Goal: Navigation & Orientation: Find specific page/section

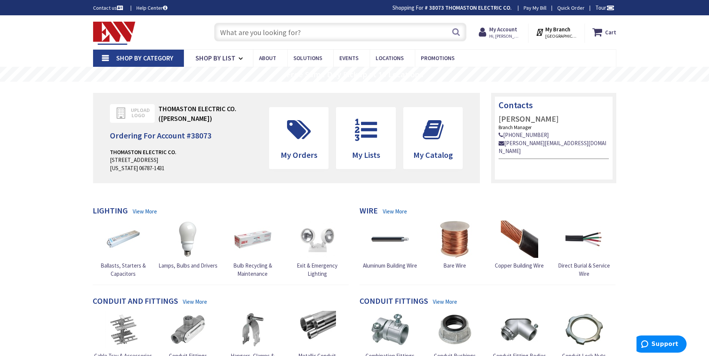
click at [138, 58] on span "Shop By Category" at bounding box center [144, 58] width 57 height 9
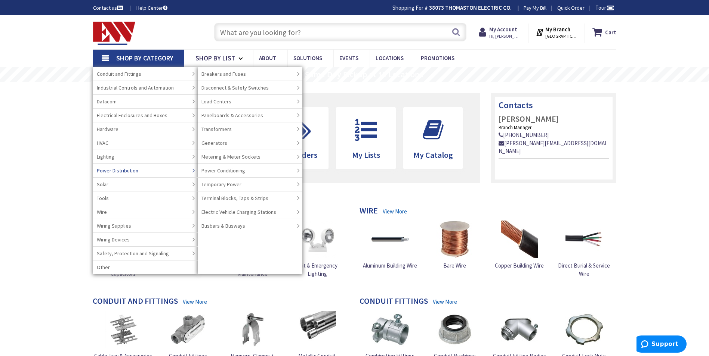
type input "[STREET_ADDRESS]"
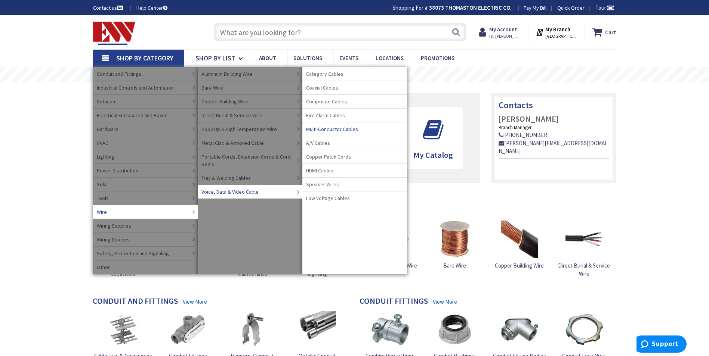
click at [327, 129] on span "Multi-Conductor Cables" at bounding box center [332, 129] width 52 height 7
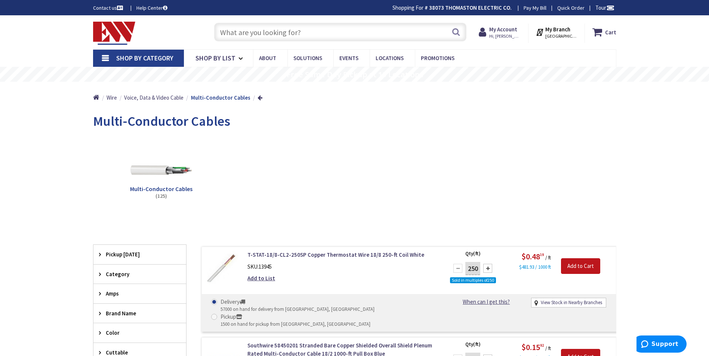
click at [157, 58] on span "Shop By Category" at bounding box center [144, 58] width 57 height 9
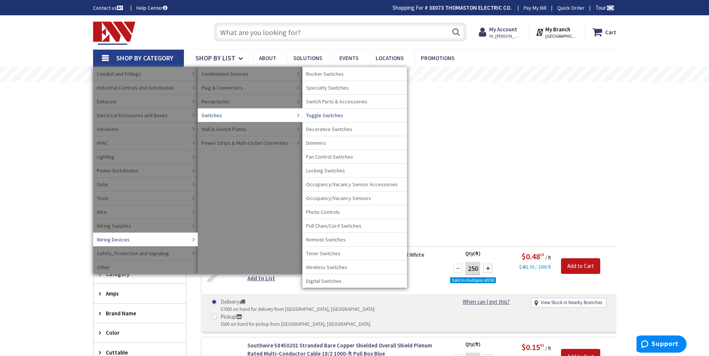
click at [323, 114] on span "Toggle Switches" at bounding box center [324, 115] width 37 height 7
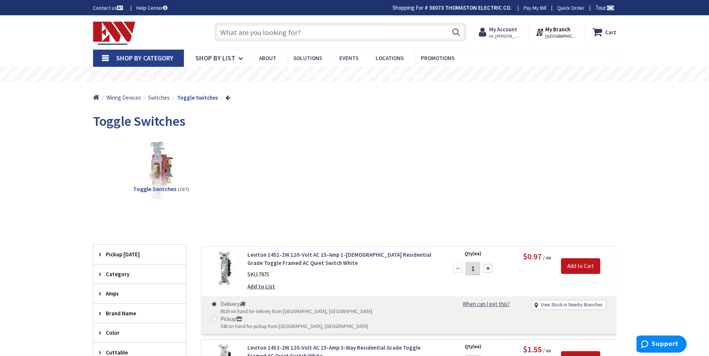
click at [137, 57] on span "Shop By Category" at bounding box center [144, 58] width 57 height 9
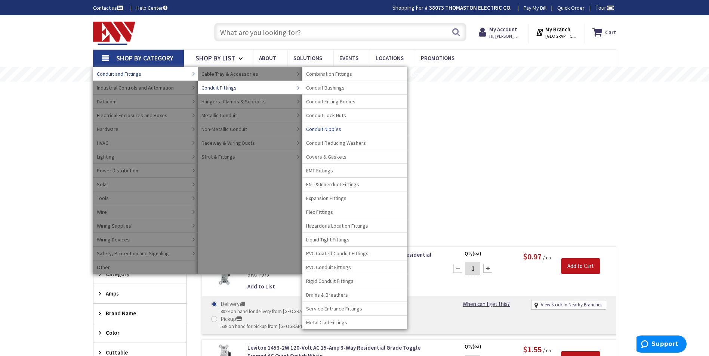
click at [322, 129] on span "Conduit Nipples" at bounding box center [323, 129] width 35 height 7
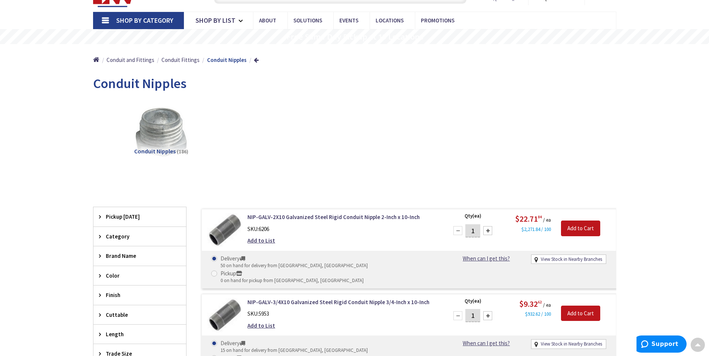
scroll to position [37, 0]
click at [154, 21] on span "Shop By Category" at bounding box center [144, 20] width 57 height 9
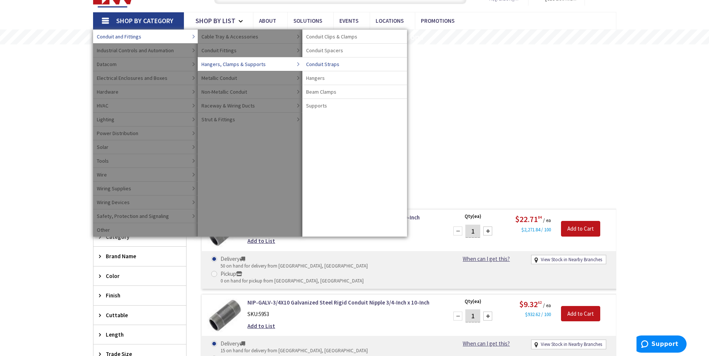
click at [333, 64] on span "Conduit Straps" at bounding box center [322, 64] width 33 height 7
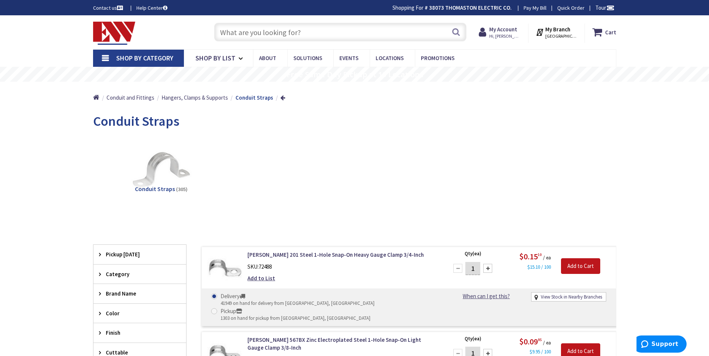
click at [230, 35] on input "text" at bounding box center [340, 32] width 252 height 19
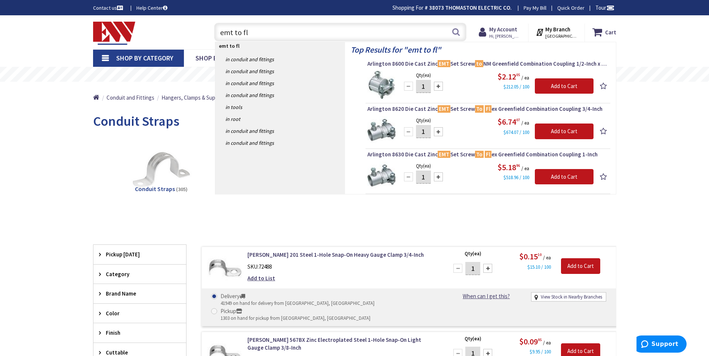
type input "emt to fl"
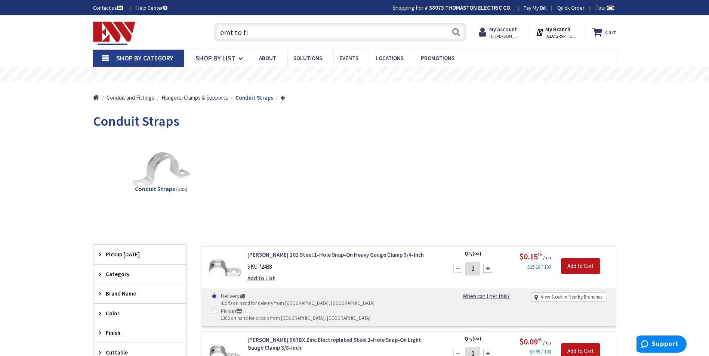
click at [136, 58] on span "Shop By Category" at bounding box center [144, 58] width 57 height 9
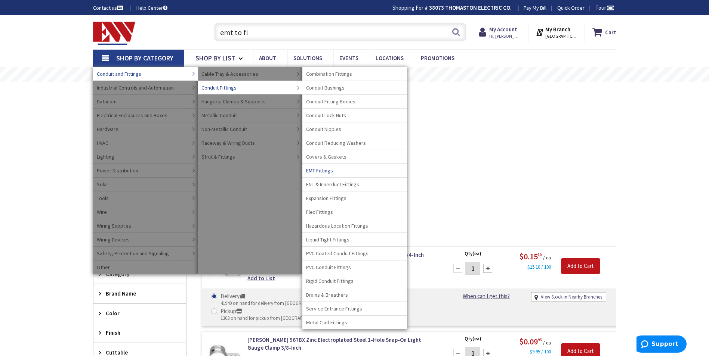
click at [317, 170] on span "EMT Fittings" at bounding box center [319, 170] width 27 height 7
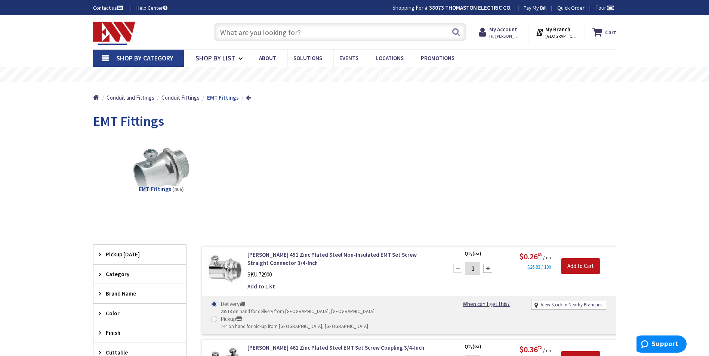
click at [150, 56] on span "Shop By Category" at bounding box center [144, 58] width 57 height 9
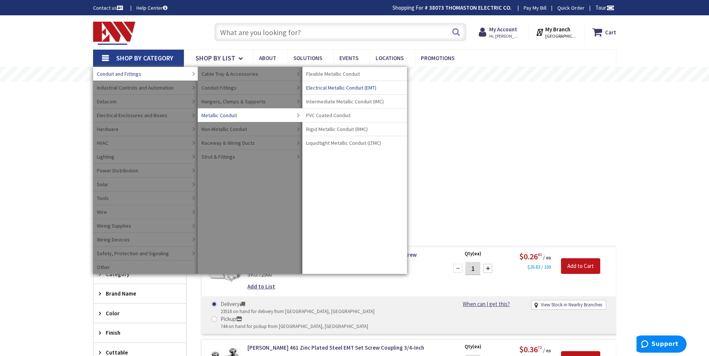
click at [333, 87] on span "Electrical Metallic Conduit (EMT)" at bounding box center [341, 87] width 70 height 7
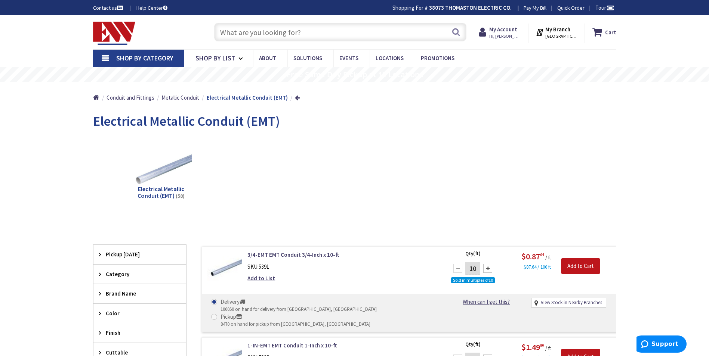
click at [137, 55] on span "Shop By Category" at bounding box center [144, 58] width 57 height 9
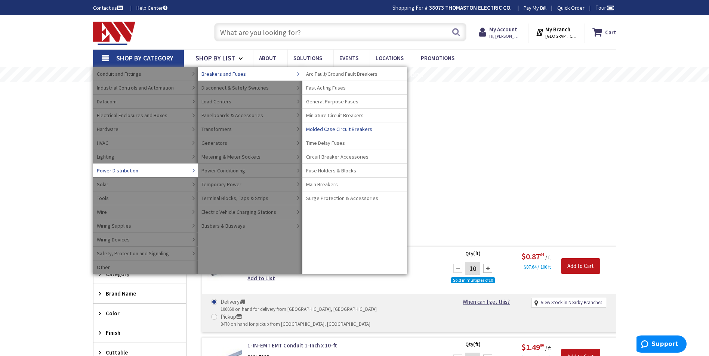
click at [332, 128] on span "Molded Case Circuit Breakers" at bounding box center [339, 129] width 66 height 7
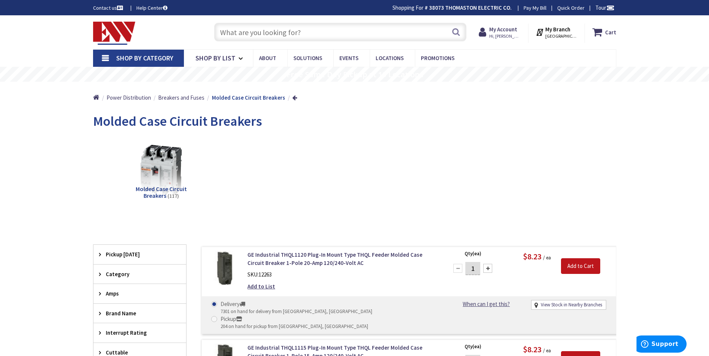
click at [230, 35] on input "text" at bounding box center [340, 32] width 252 height 19
click at [137, 60] on span "Shop By Category" at bounding box center [144, 58] width 57 height 9
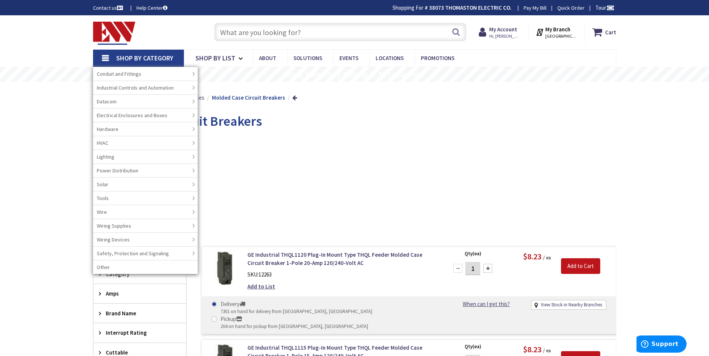
click at [250, 28] on input "text" at bounding box center [340, 32] width 252 height 19
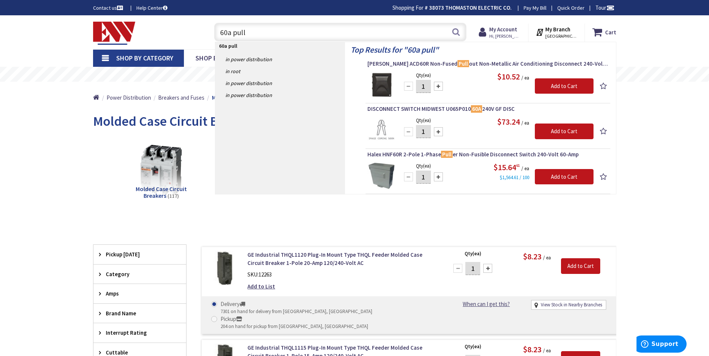
click at [103, 153] on div "View Subcategories Molded Case Circuit Breakers (117)" at bounding box center [354, 176] width 523 height 80
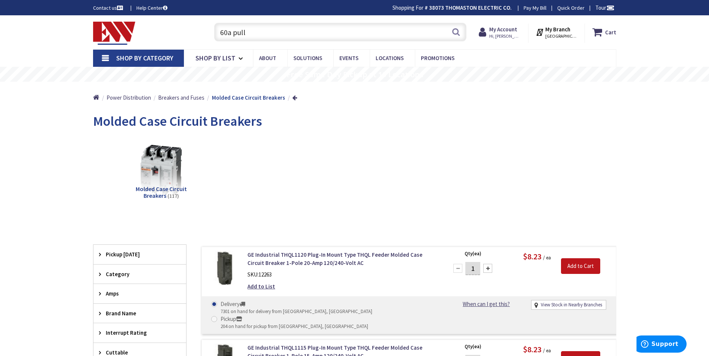
drag, startPoint x: 259, startPoint y: 34, endPoint x: 207, endPoint y: 29, distance: 51.8
click at [207, 29] on div "60a pull 60a pull Search" at bounding box center [338, 32] width 267 height 24
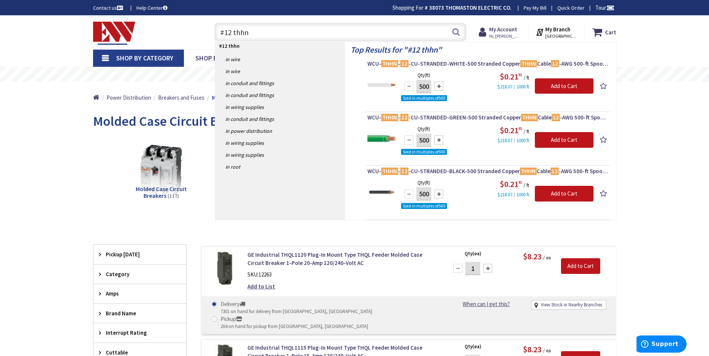
type input "#12 thhn"
click at [146, 54] on span "Shop By Category" at bounding box center [144, 58] width 57 height 9
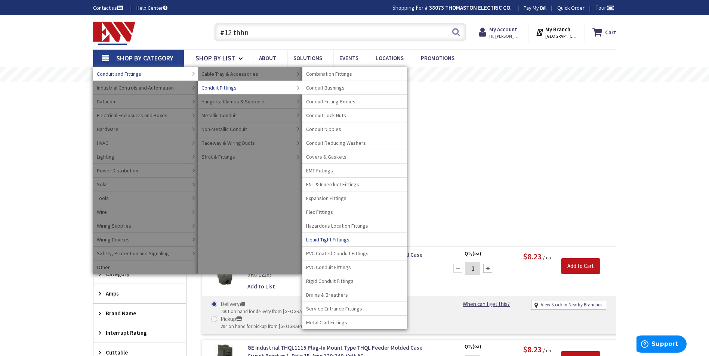
click at [329, 238] on span "Liquid Tight Fittings" at bounding box center [327, 239] width 43 height 7
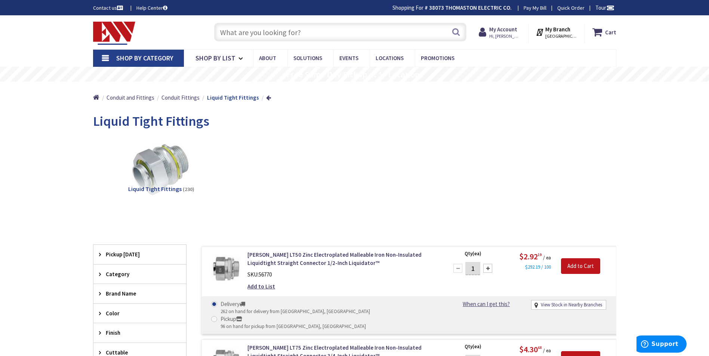
click at [224, 32] on input "text" at bounding box center [340, 32] width 252 height 19
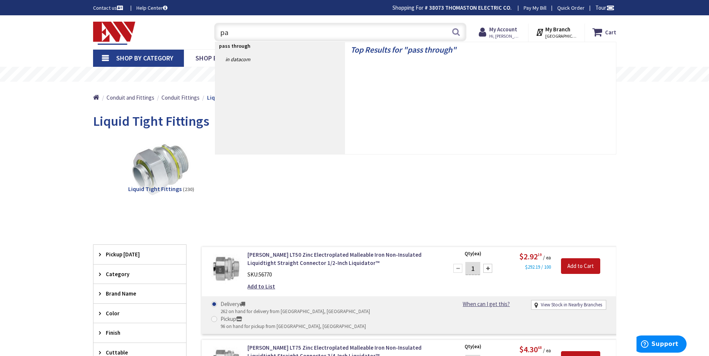
type input "p"
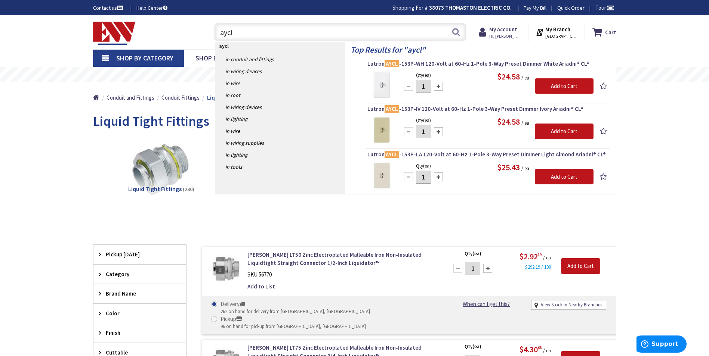
type input "aycl"
drag, startPoint x: 57, startPoint y: 167, endPoint x: 86, endPoint y: 87, distance: 84.8
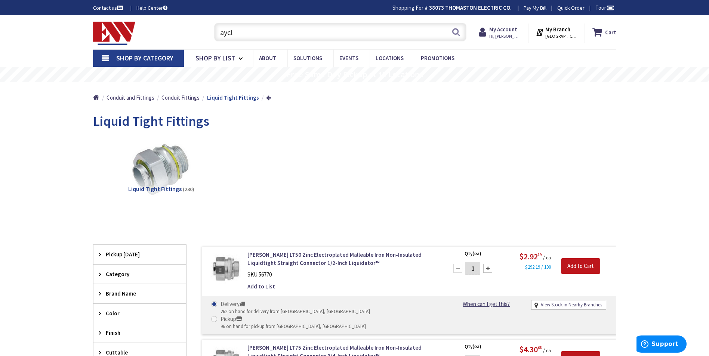
click at [146, 57] on span "Shop By Category" at bounding box center [144, 58] width 57 height 9
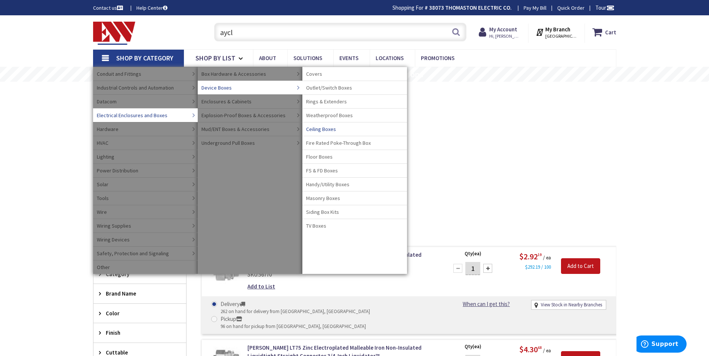
click at [317, 129] on span "Ceiling Boxes" at bounding box center [321, 129] width 30 height 7
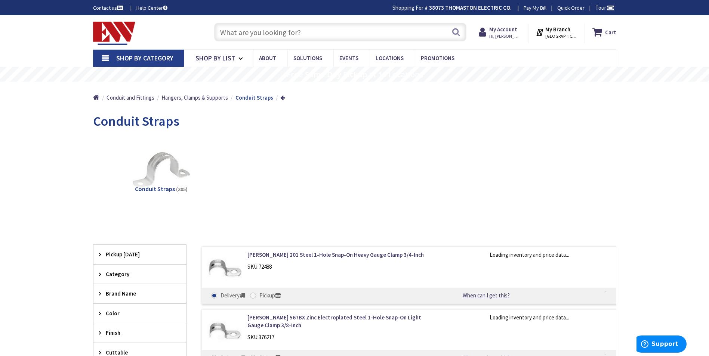
click at [141, 59] on span "Shop By Category" at bounding box center [144, 58] width 57 height 9
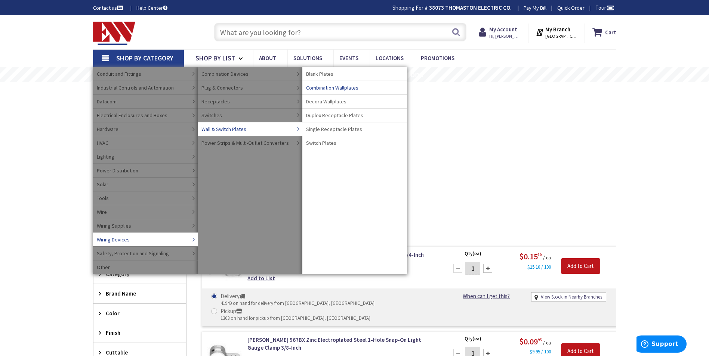
click at [337, 86] on span "Combination Wallplates" at bounding box center [332, 87] width 52 height 7
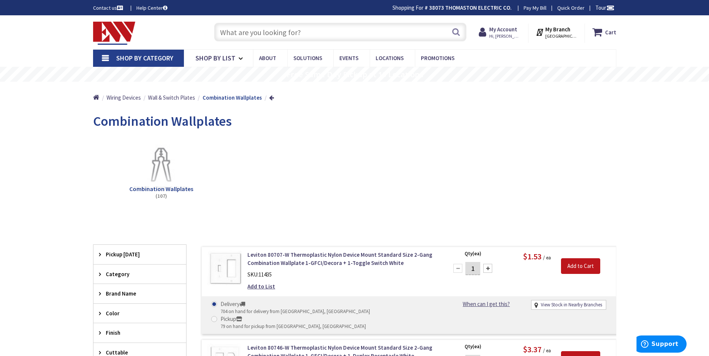
click at [148, 58] on span "Shop By Category" at bounding box center [144, 58] width 57 height 9
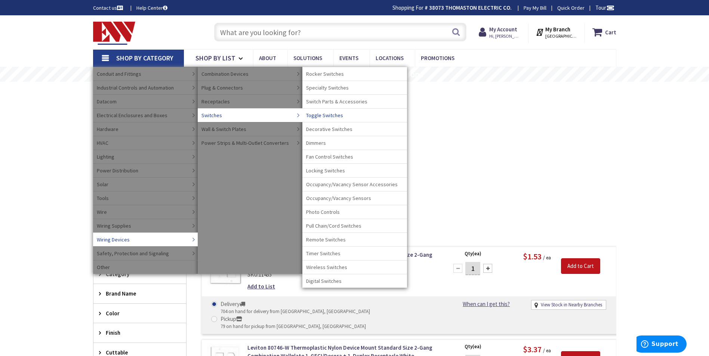
click at [321, 115] on span "Toggle Switches" at bounding box center [324, 115] width 37 height 7
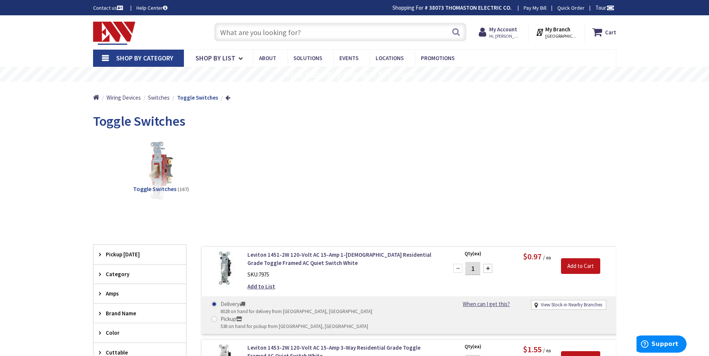
click at [151, 58] on span "Shop By Category" at bounding box center [144, 58] width 57 height 9
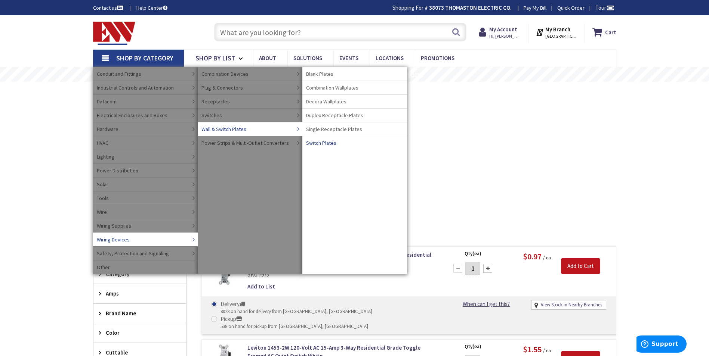
click at [322, 141] on span "Switch Plates" at bounding box center [321, 142] width 30 height 7
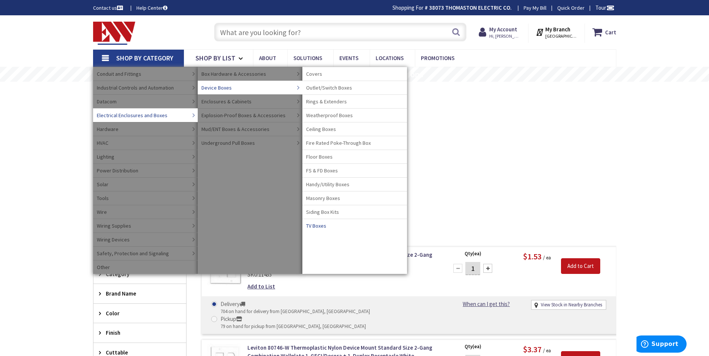
click at [315, 226] on span "TV Boxes" at bounding box center [316, 225] width 20 height 7
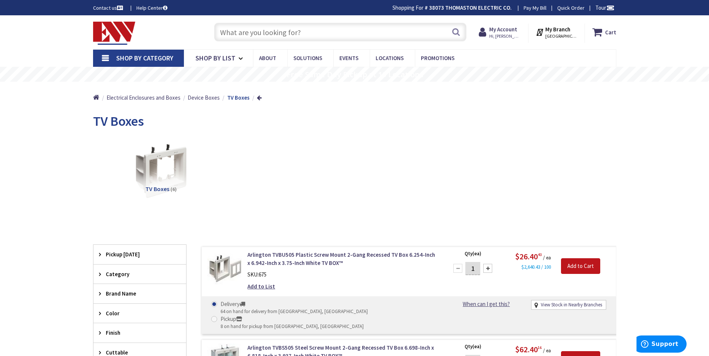
click at [140, 58] on span "Shop By Category" at bounding box center [144, 58] width 57 height 9
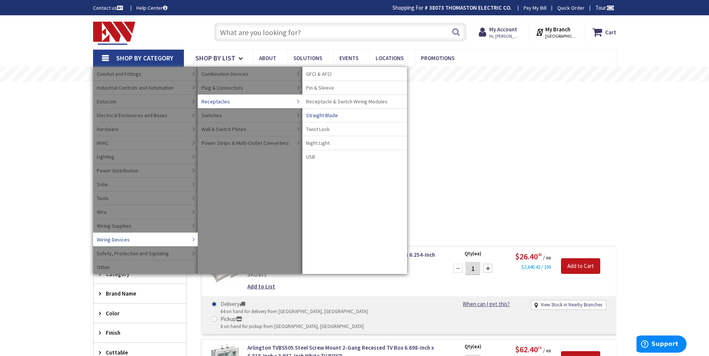
click at [328, 115] on span "Straight Blade" at bounding box center [322, 115] width 32 height 7
